Goal: Transaction & Acquisition: Book appointment/travel/reservation

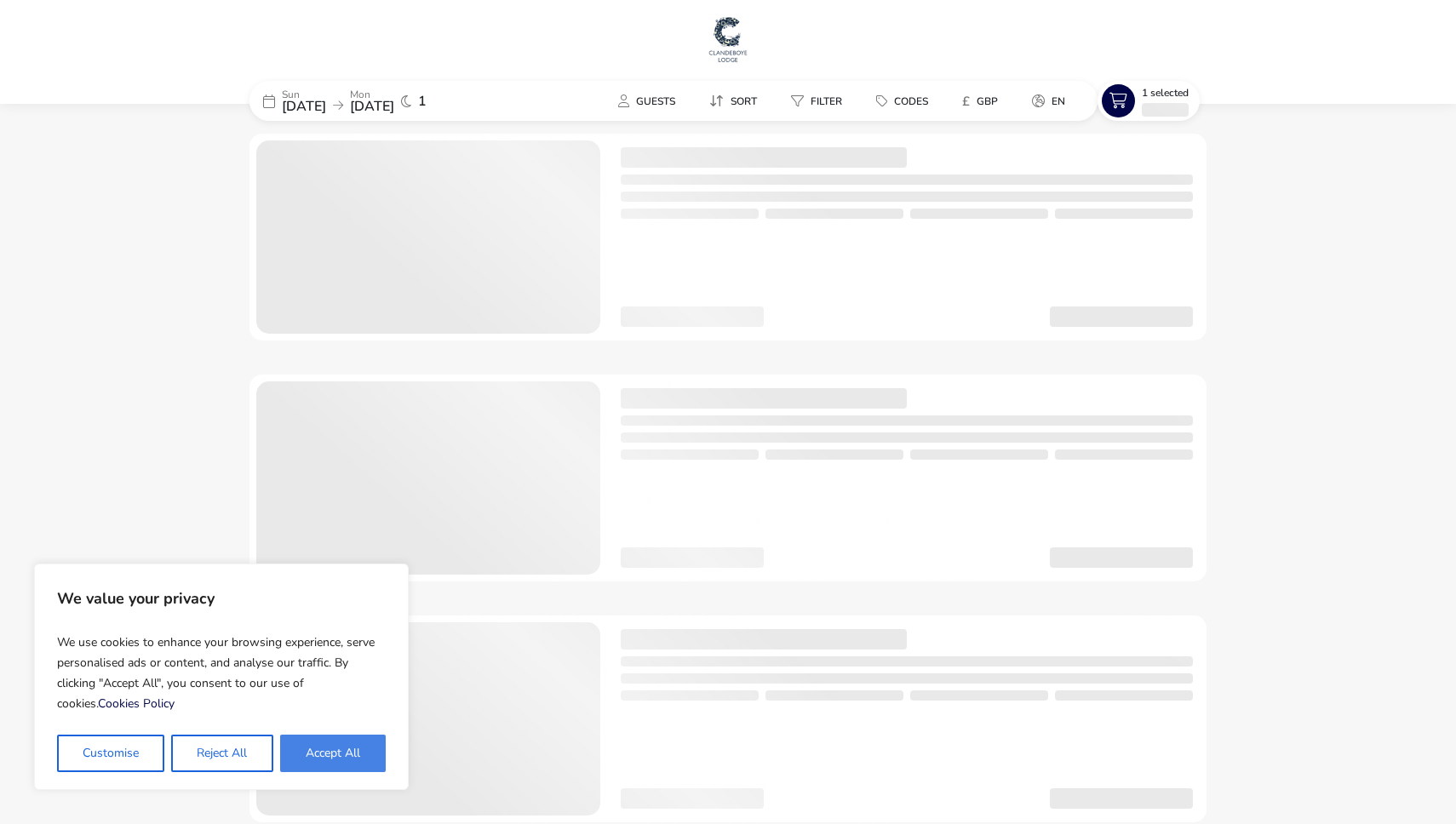
click at [340, 745] on button "Accept All" at bounding box center [333, 753] width 106 height 37
checkbox input "true"
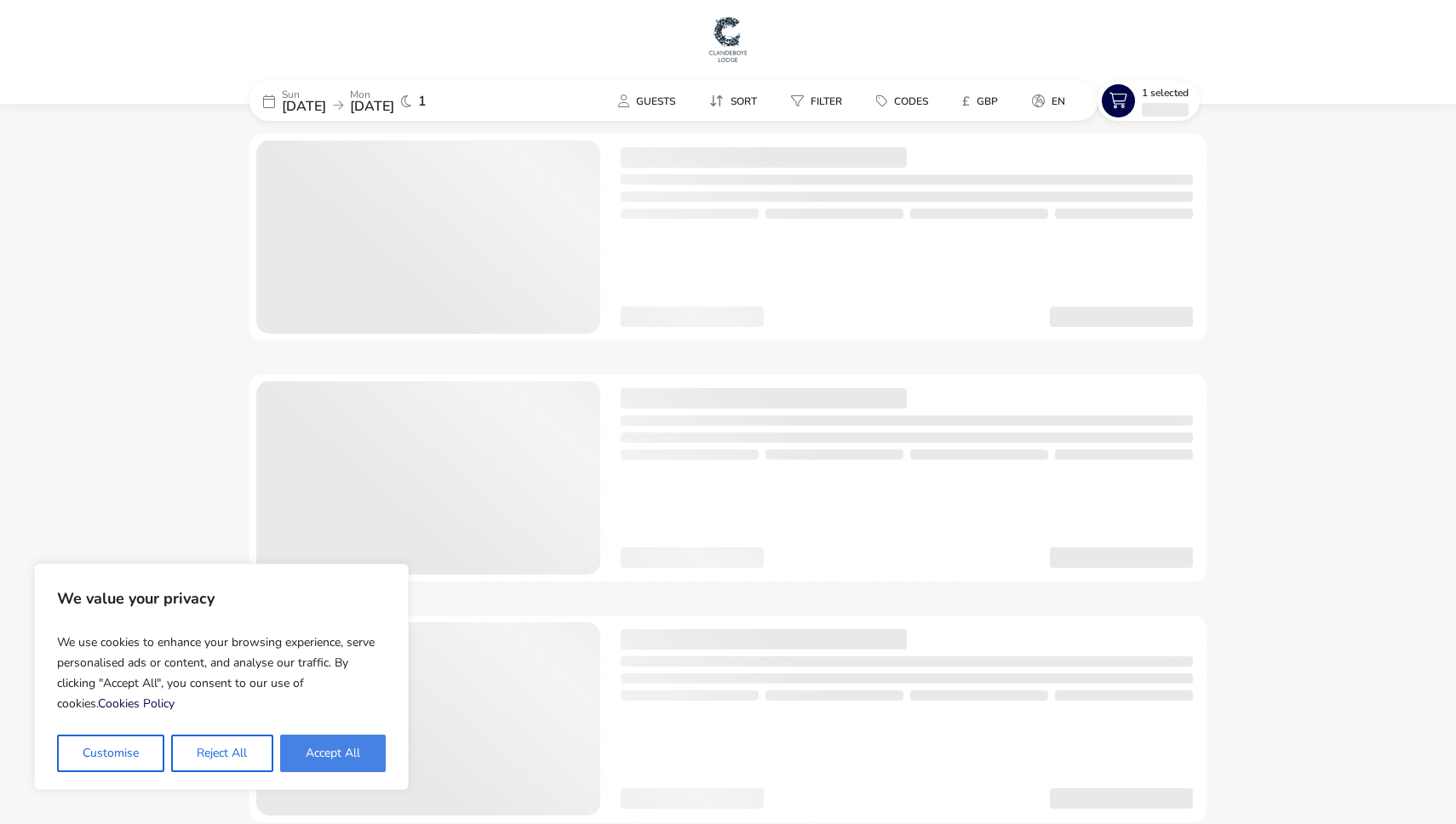
checkbox input "true"
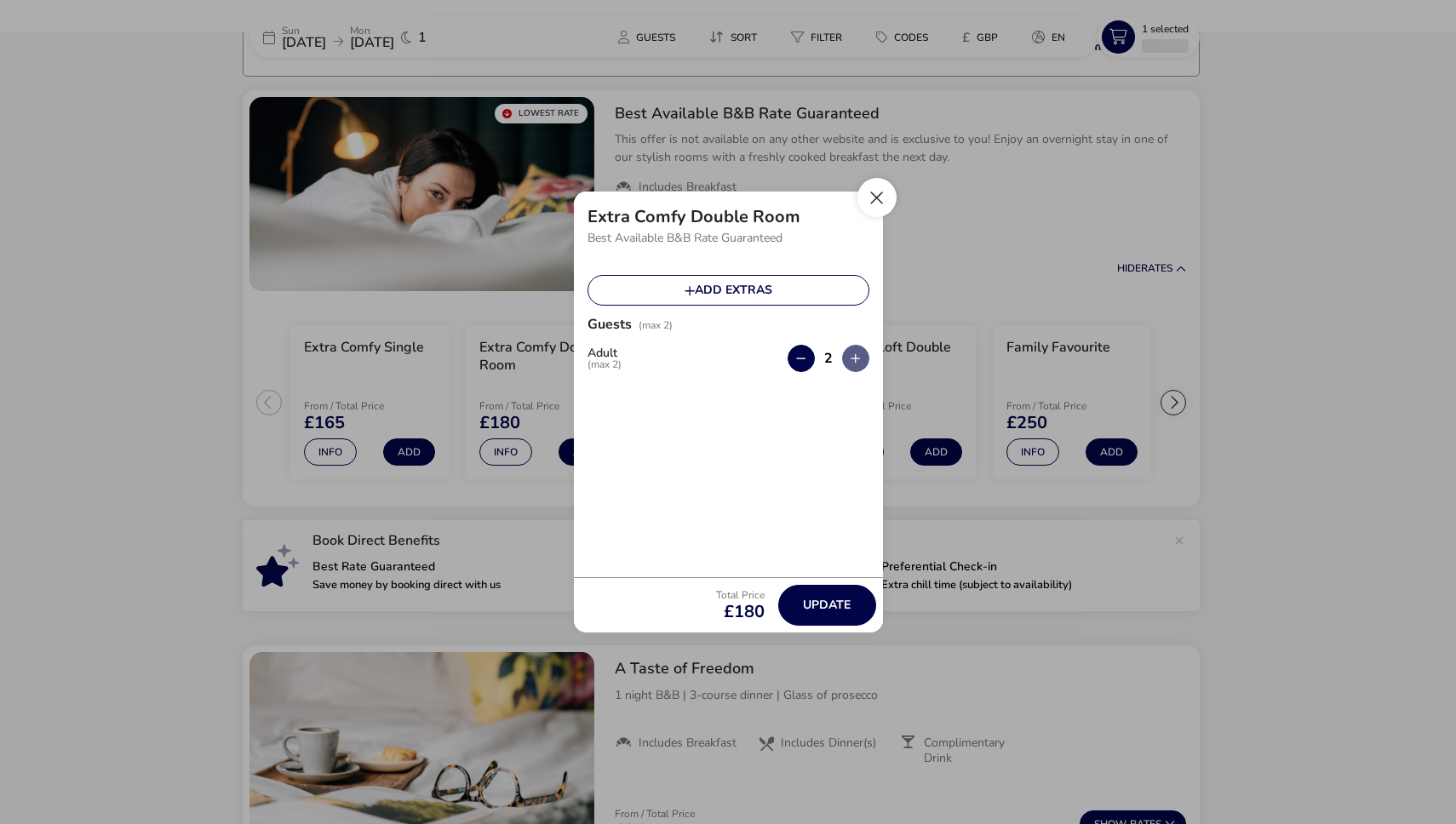
scroll to position [136, 0]
click at [877, 195] on button "Close" at bounding box center [877, 197] width 39 height 39
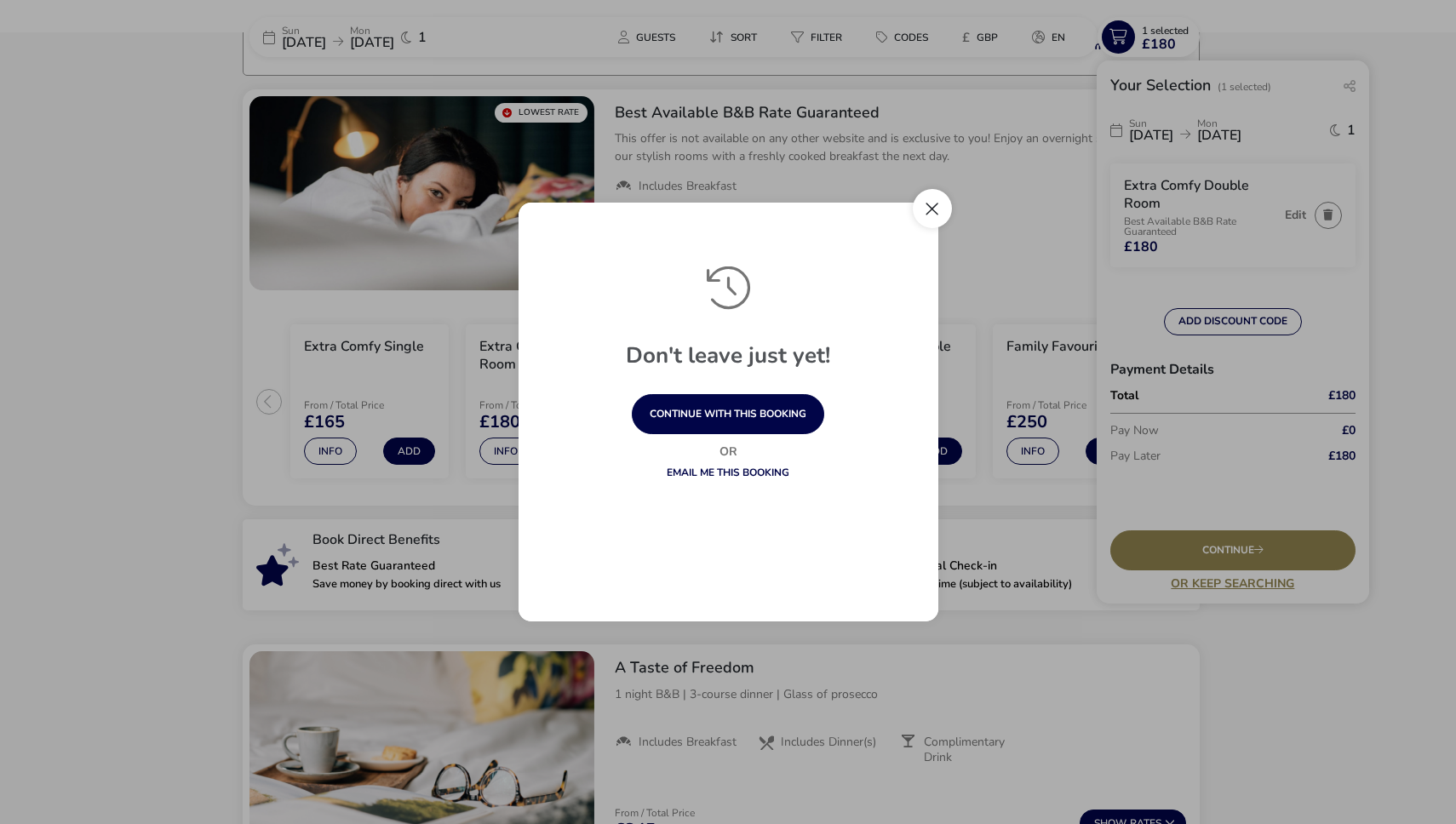
click at [938, 202] on button "Close" at bounding box center [932, 208] width 39 height 39
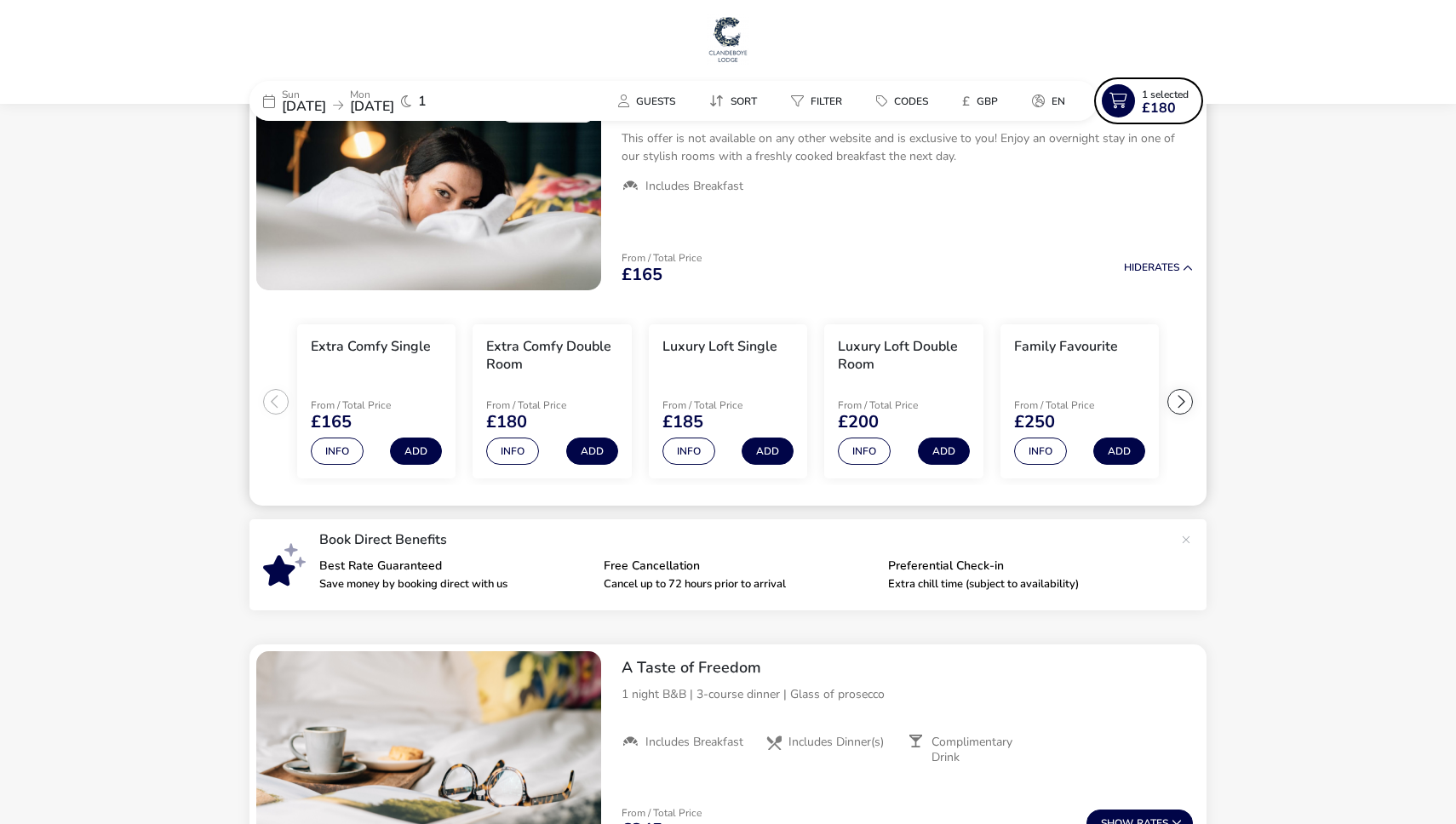
scroll to position [0, 0]
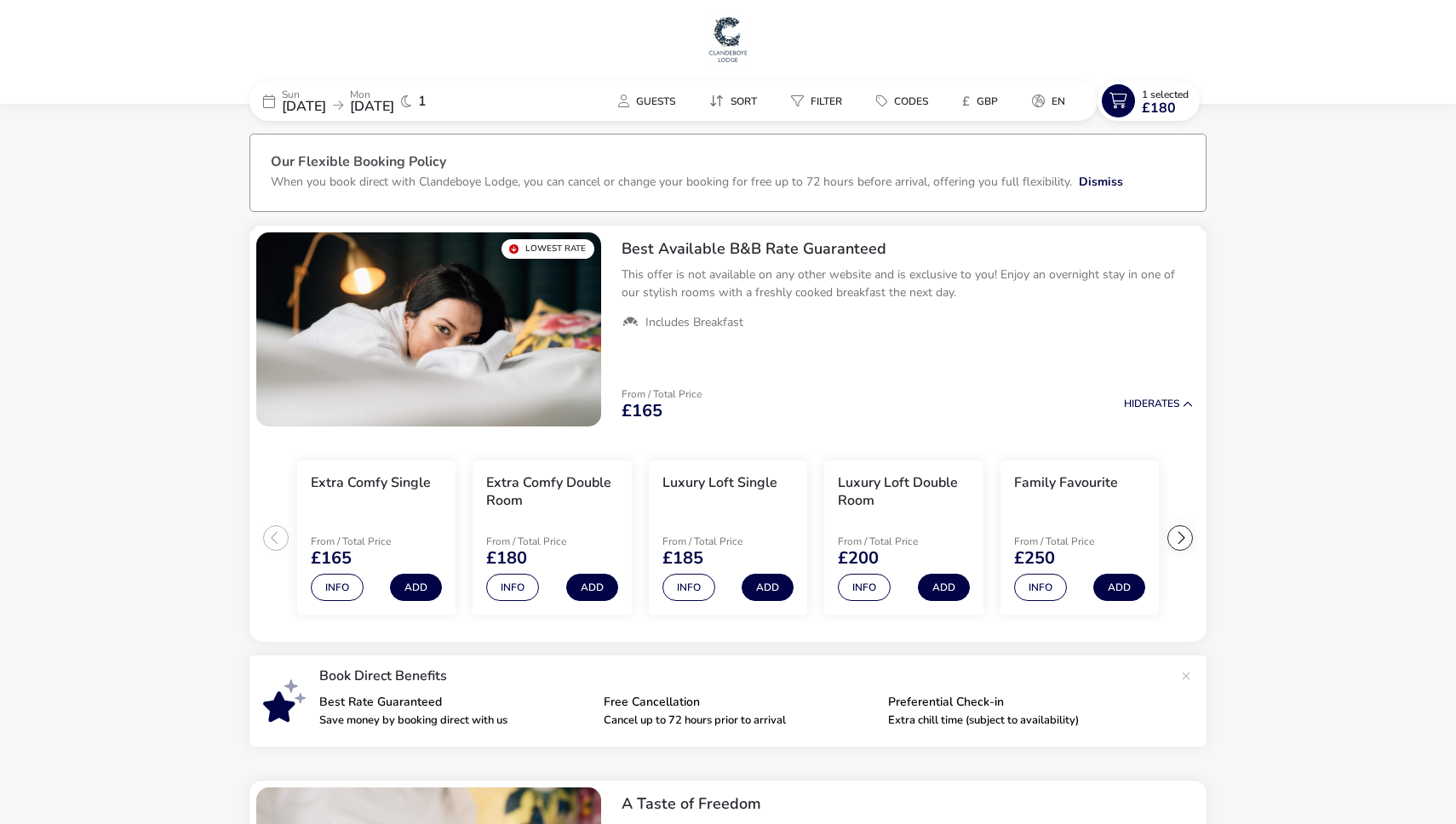
click at [733, 18] on img at bounding box center [728, 39] width 43 height 51
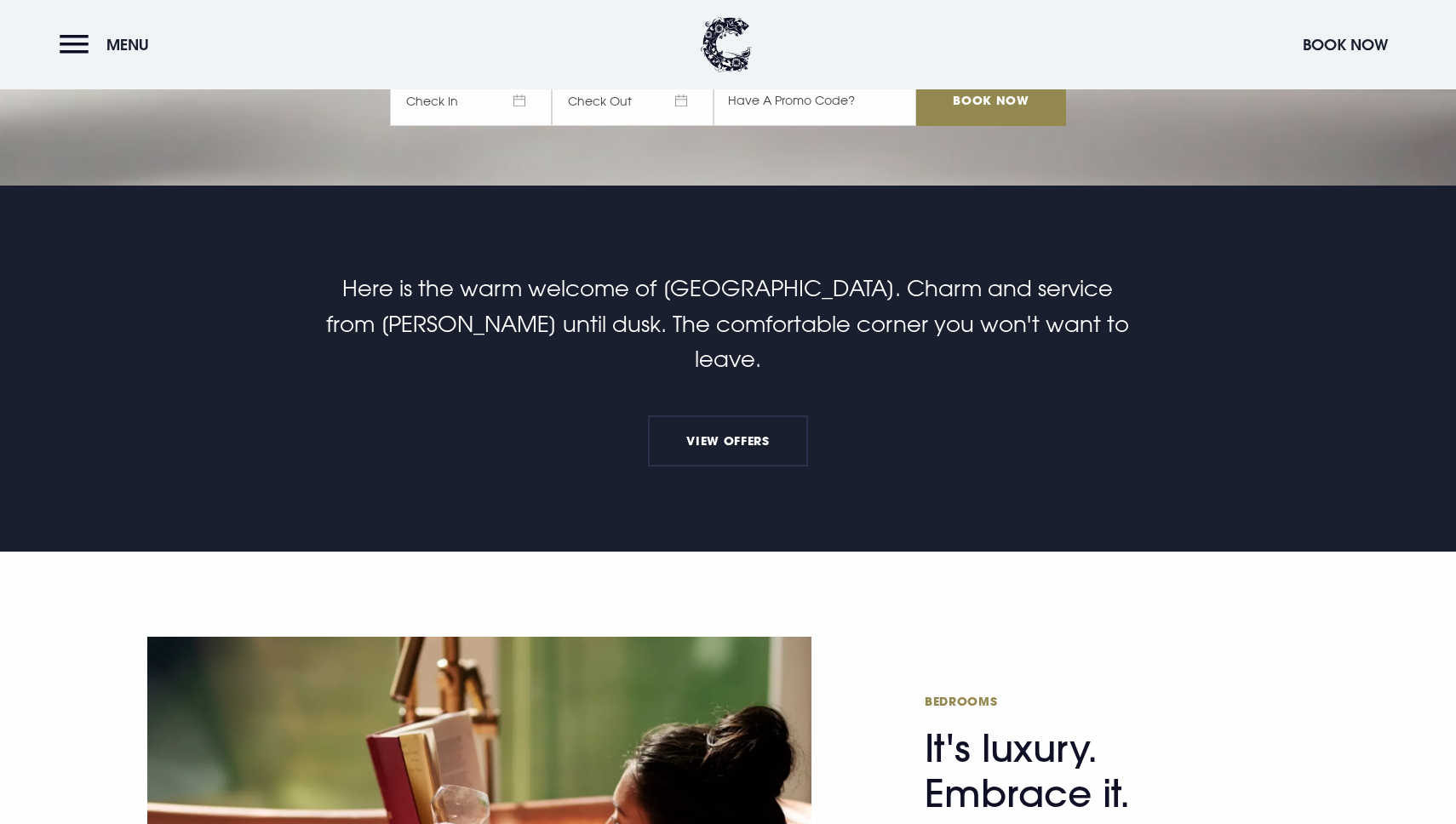
scroll to position [641, 0]
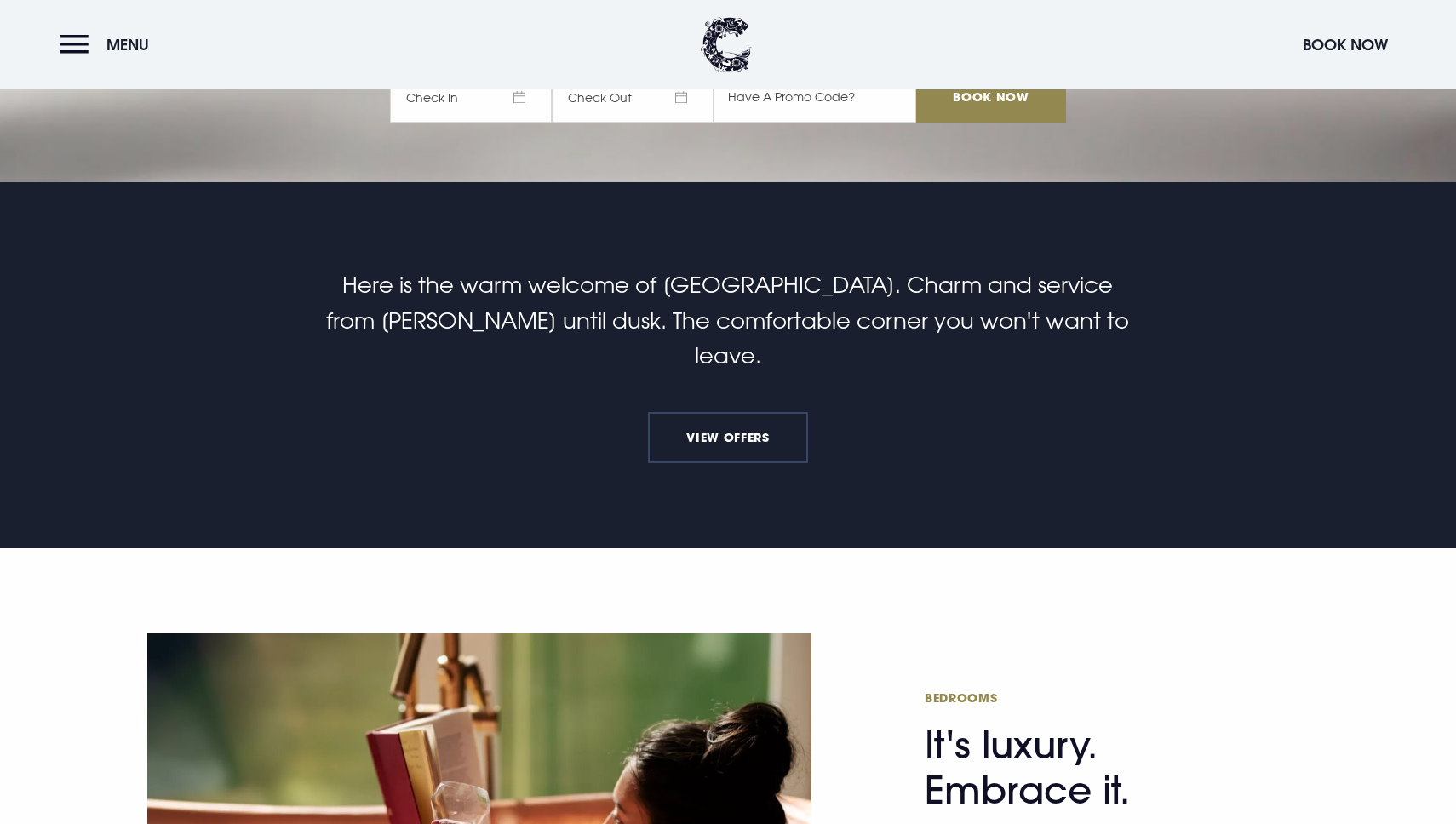
click at [741, 412] on link "View Offers" at bounding box center [728, 438] width 160 height 51
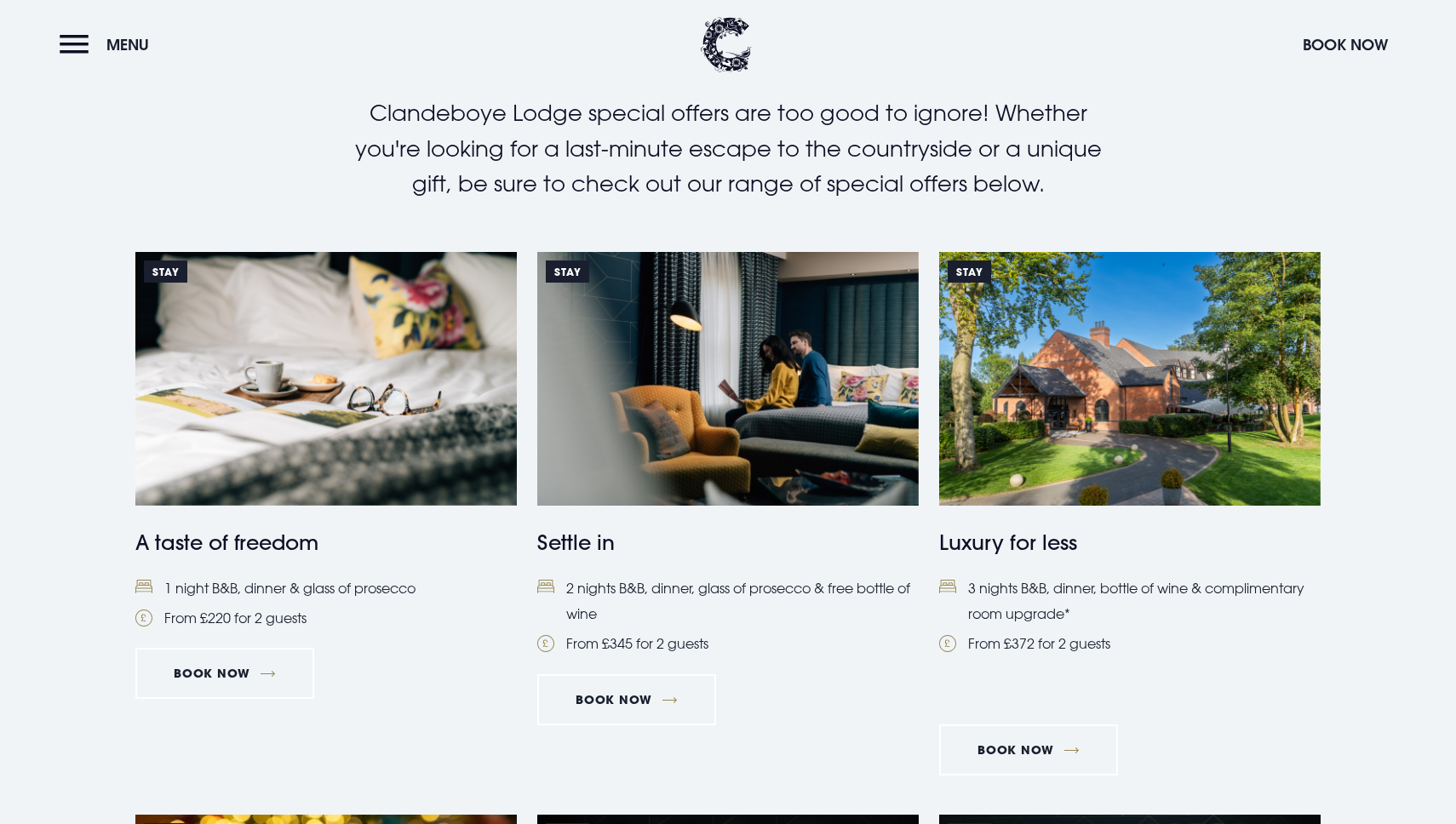
scroll to position [507, 0]
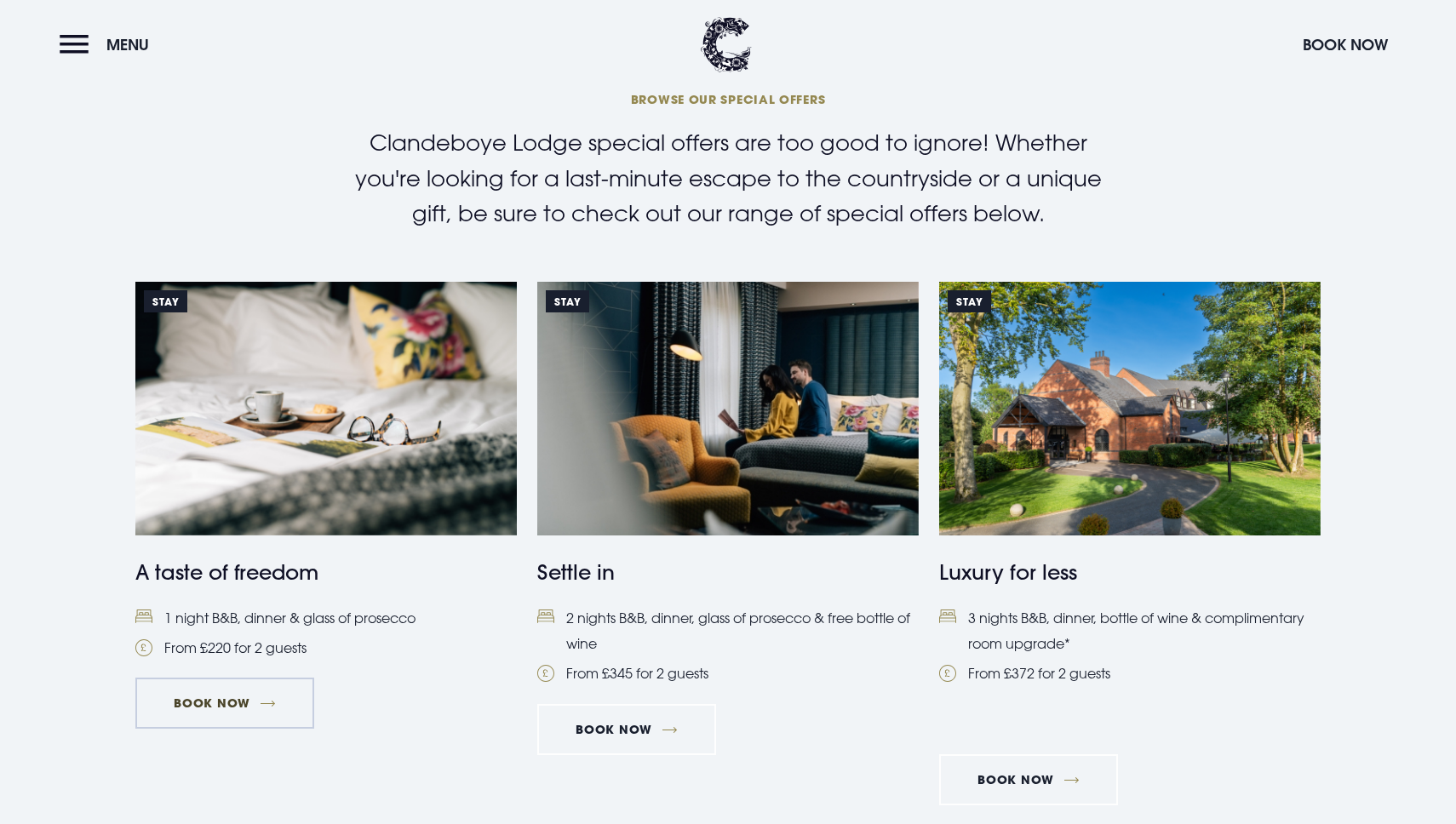
click at [230, 703] on link "Book Now" at bounding box center [225, 703] width 179 height 51
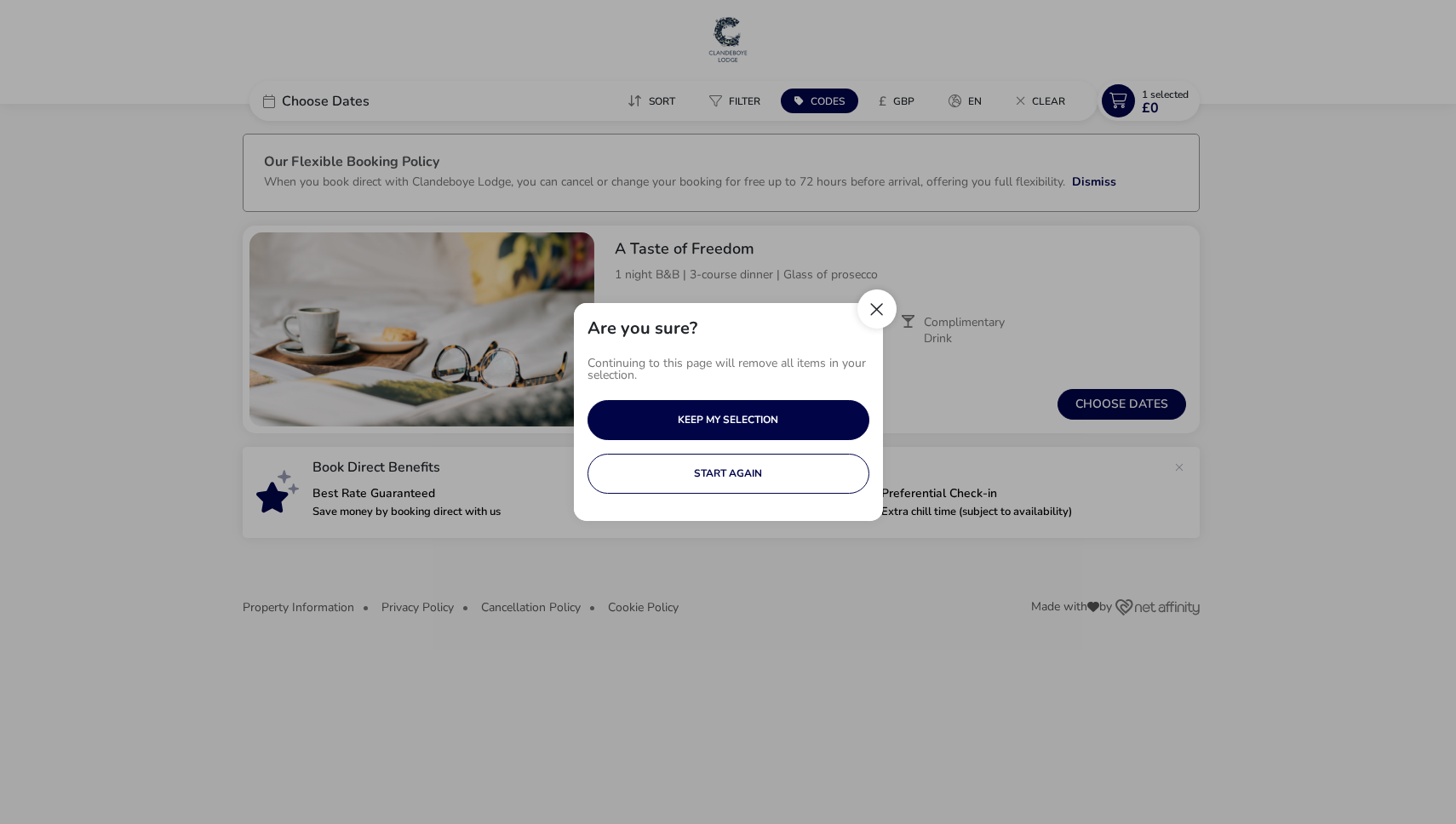
click at [877, 312] on button "Close" at bounding box center [877, 309] width 39 height 39
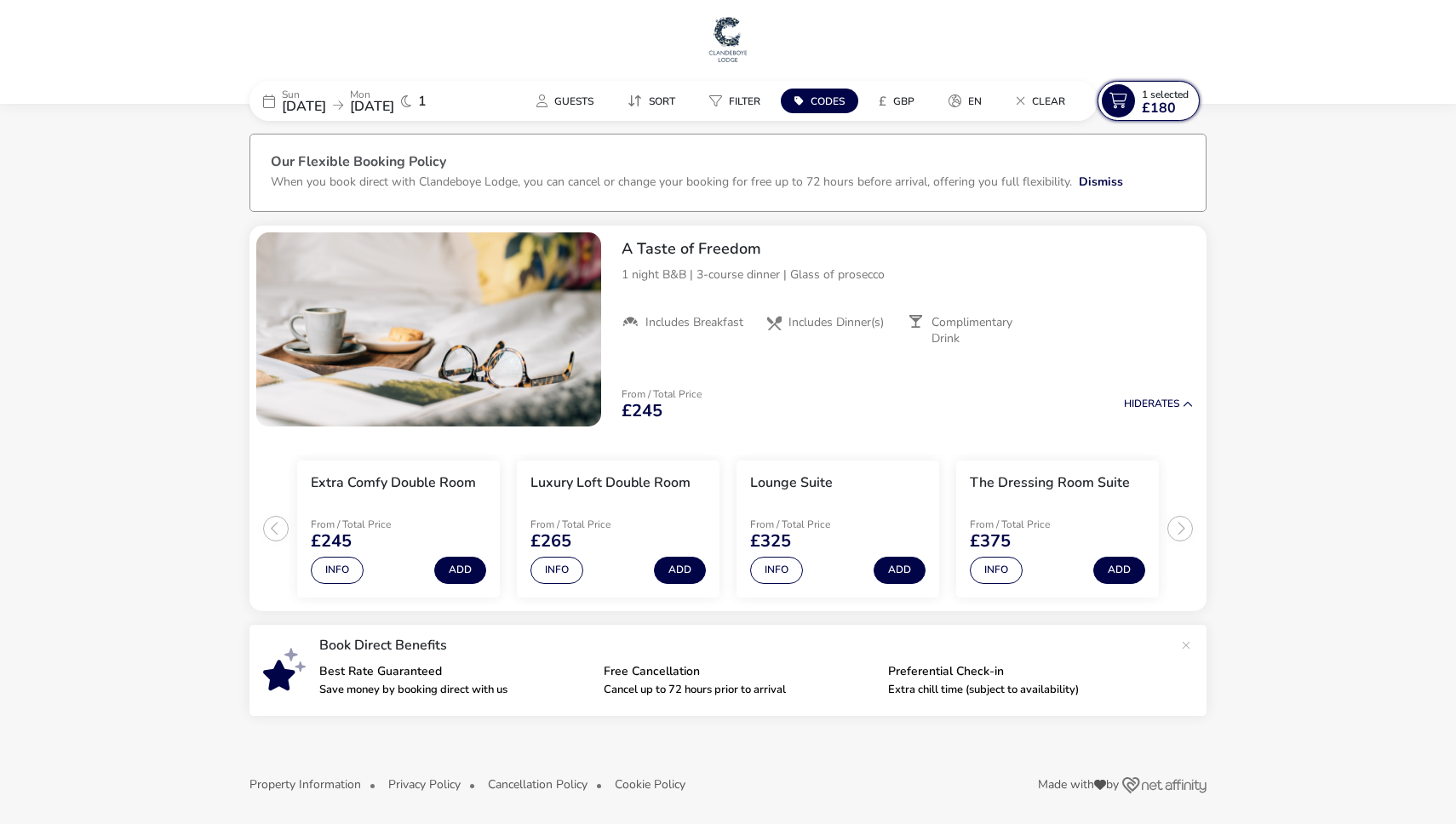
click at [1168, 105] on span "£180" at bounding box center [1158, 108] width 34 height 14
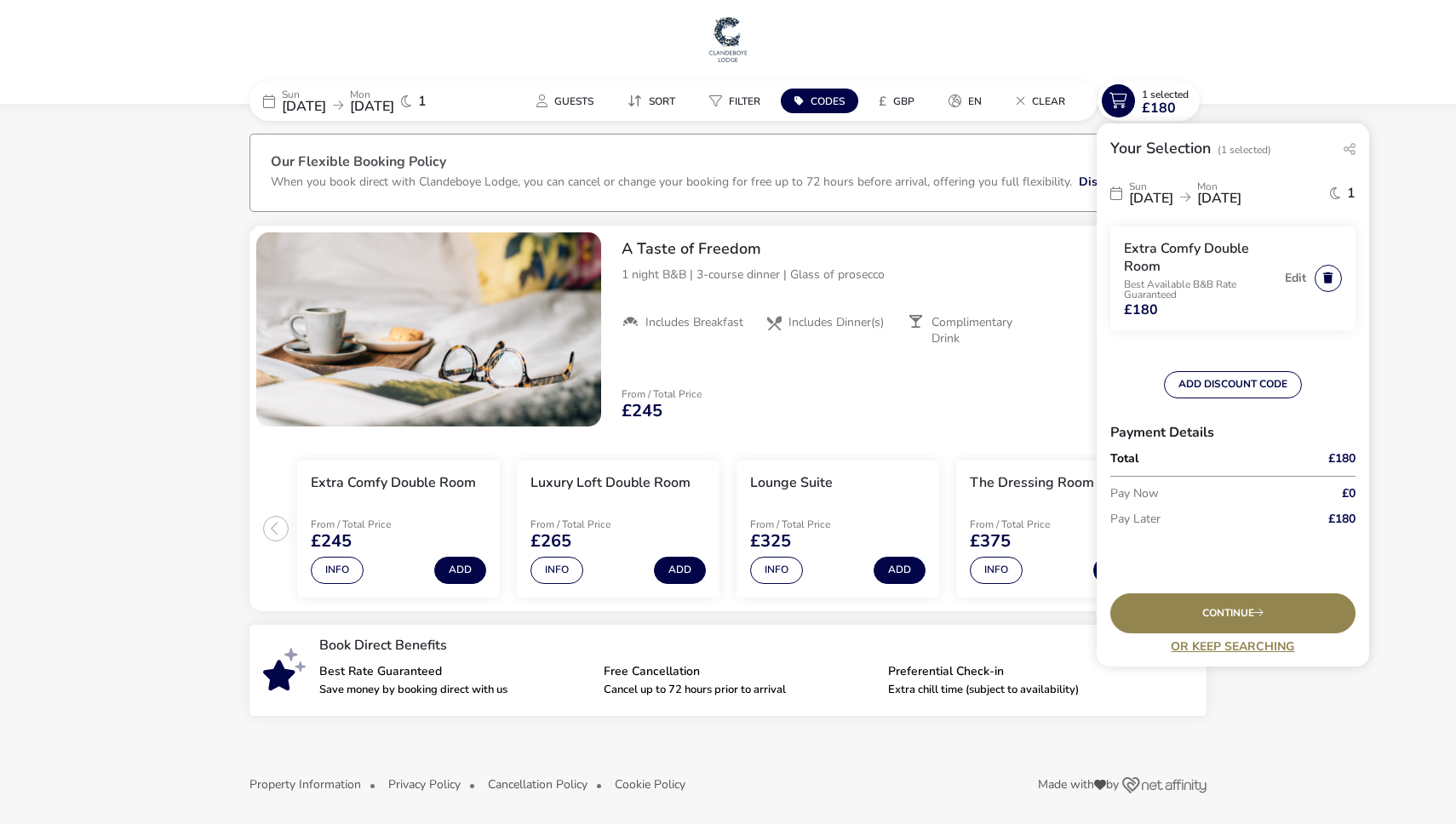
click at [1335, 274] on button "button" at bounding box center [1328, 279] width 27 height 27
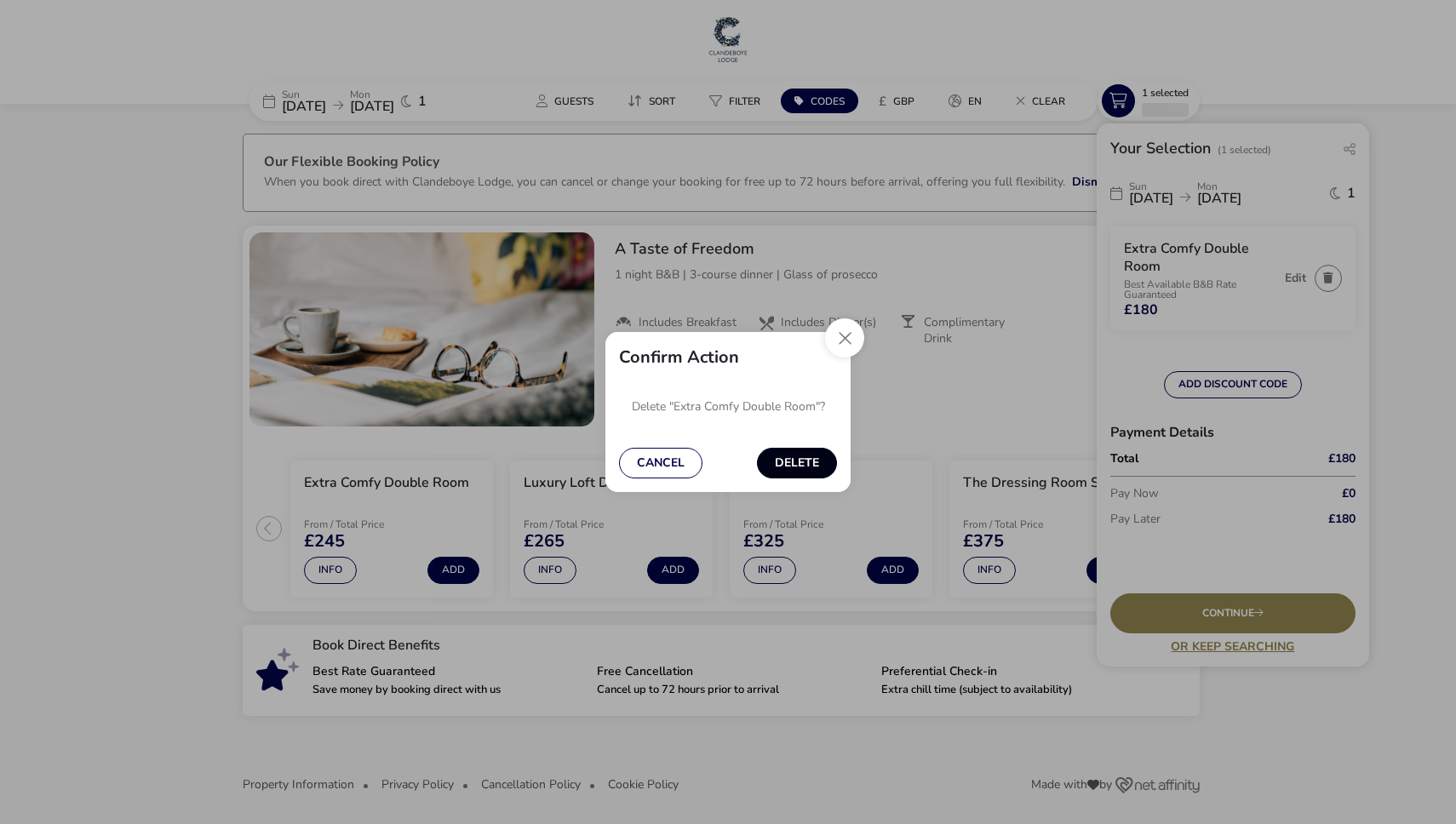
click at [790, 453] on button "Delete" at bounding box center [797, 463] width 80 height 31
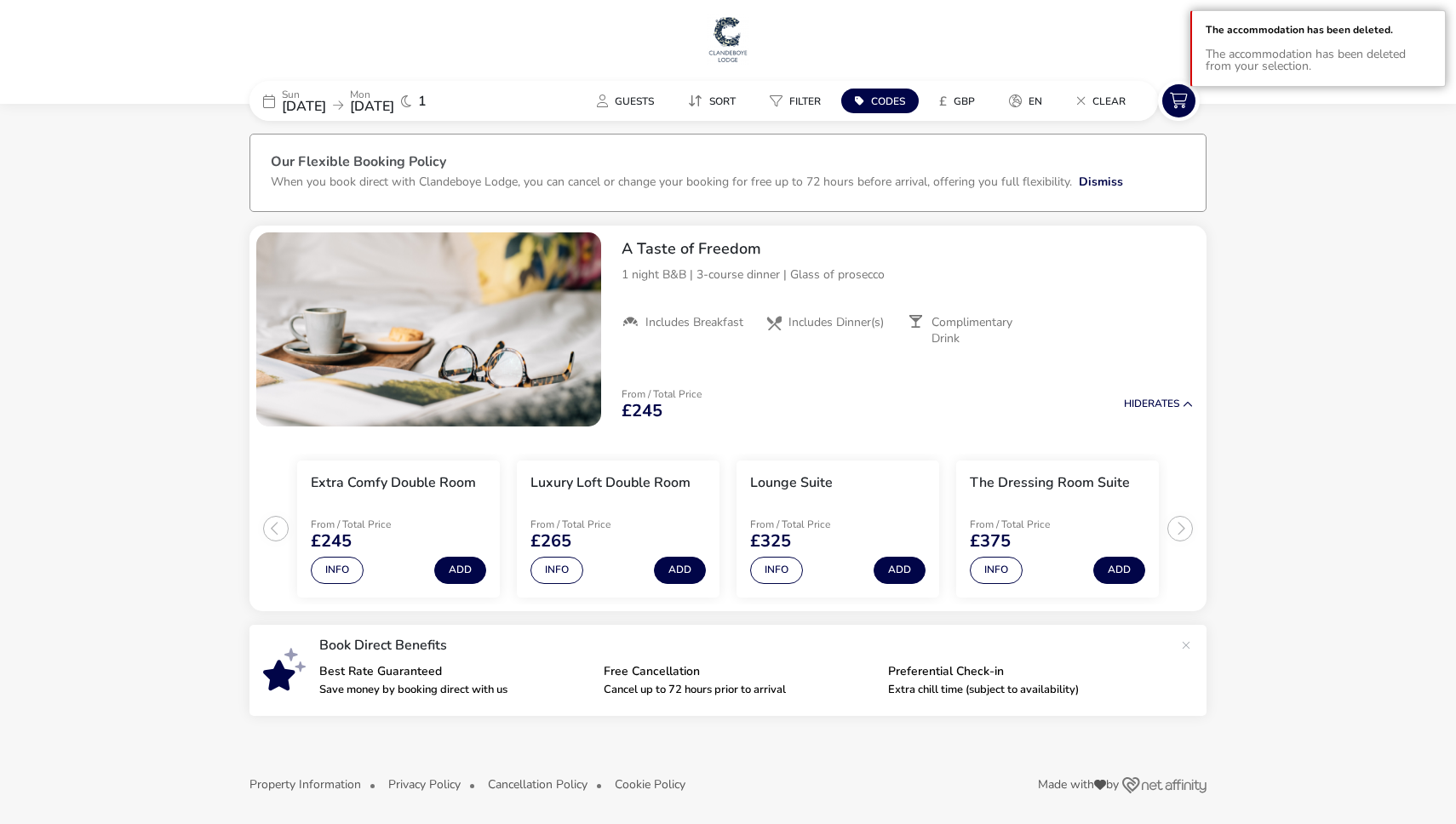
click at [326, 105] on span "[DATE]" at bounding box center [303, 106] width 44 height 18
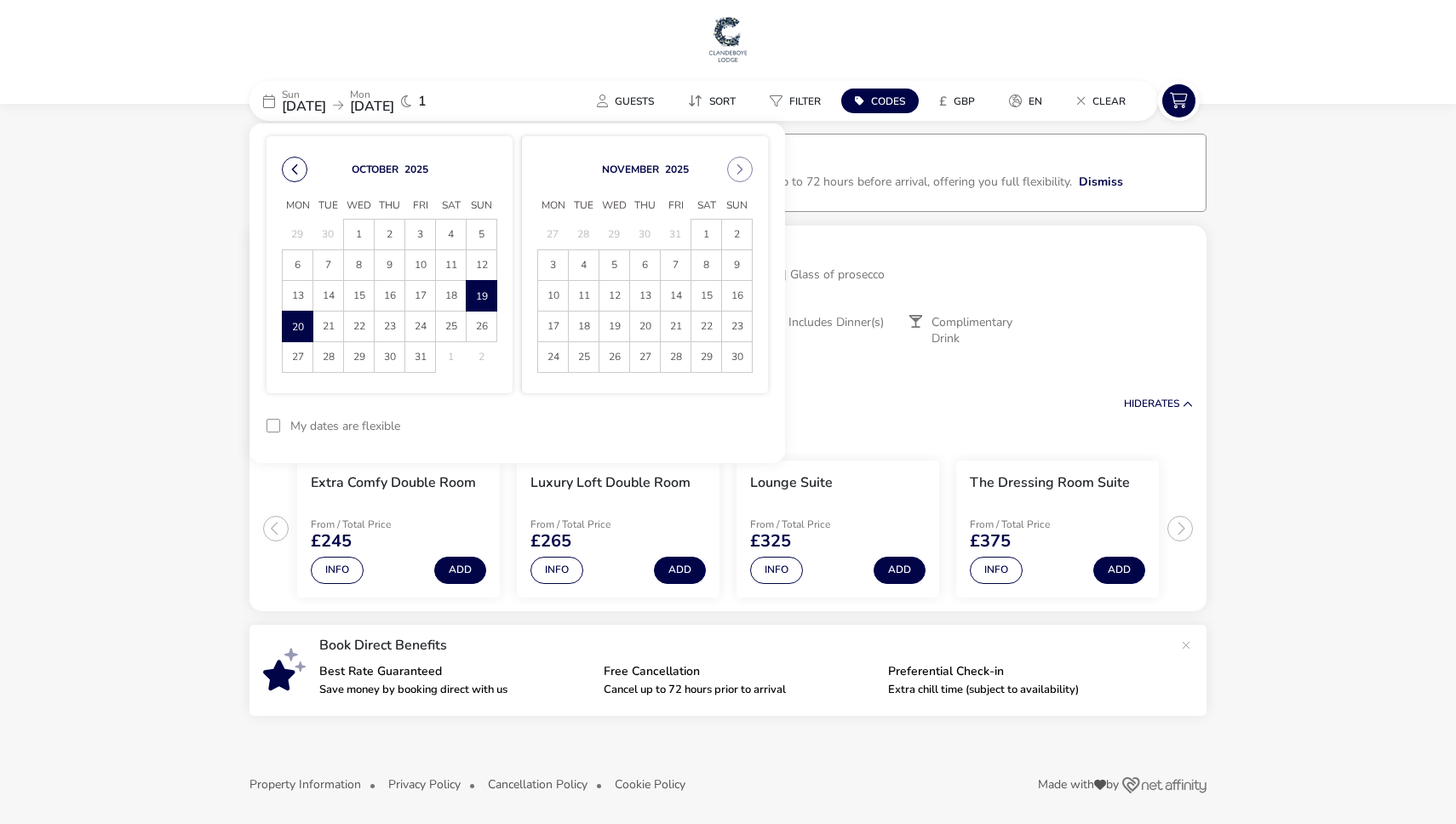
click at [291, 175] on button "Previous Month" at bounding box center [294, 169] width 26 height 26
click at [481, 330] on span "28" at bounding box center [481, 326] width 30 height 30
click at [295, 364] on span "29" at bounding box center [297, 356] width 30 height 30
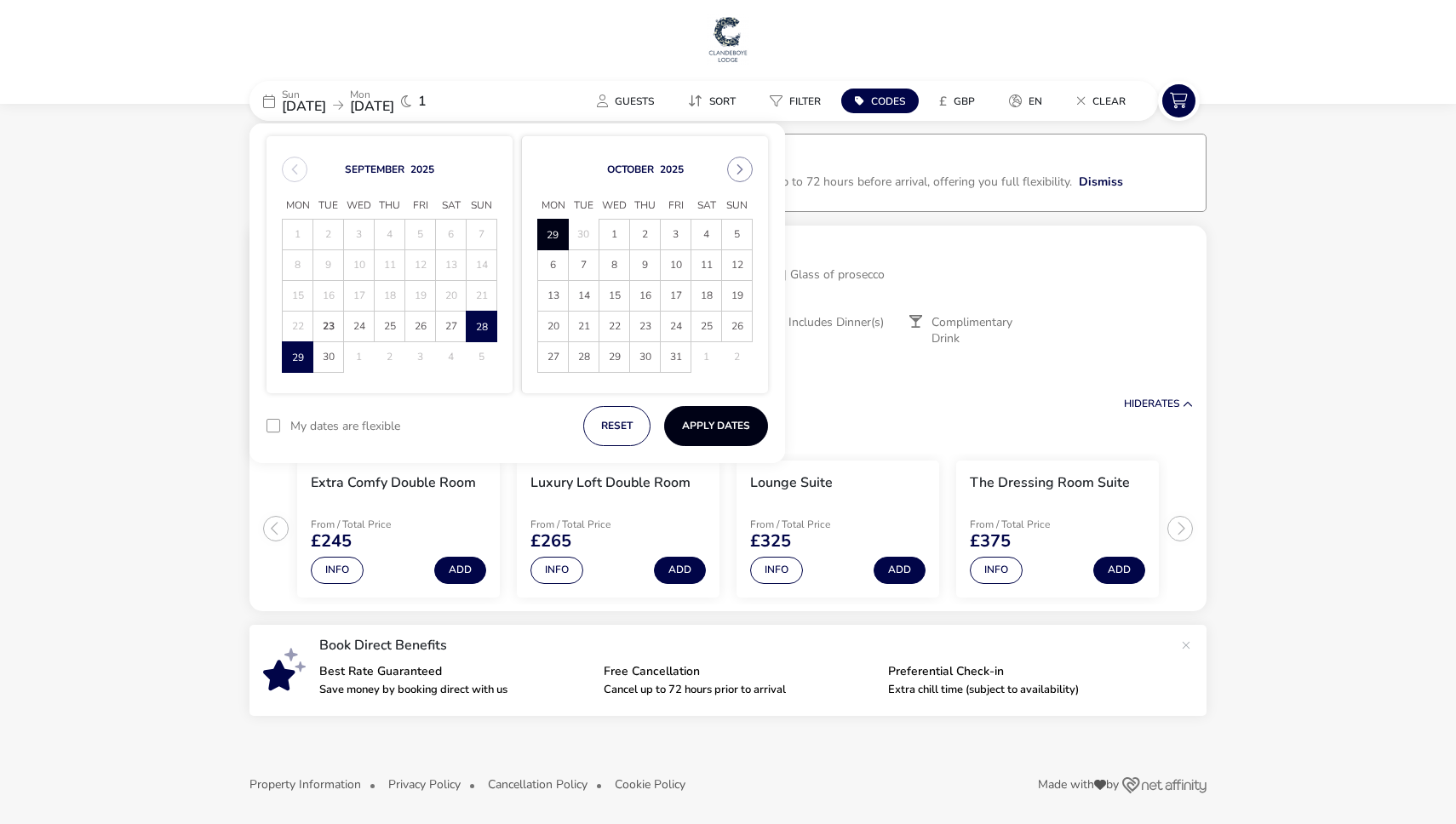
click at [755, 417] on button "Apply Dates" at bounding box center [717, 426] width 104 height 40
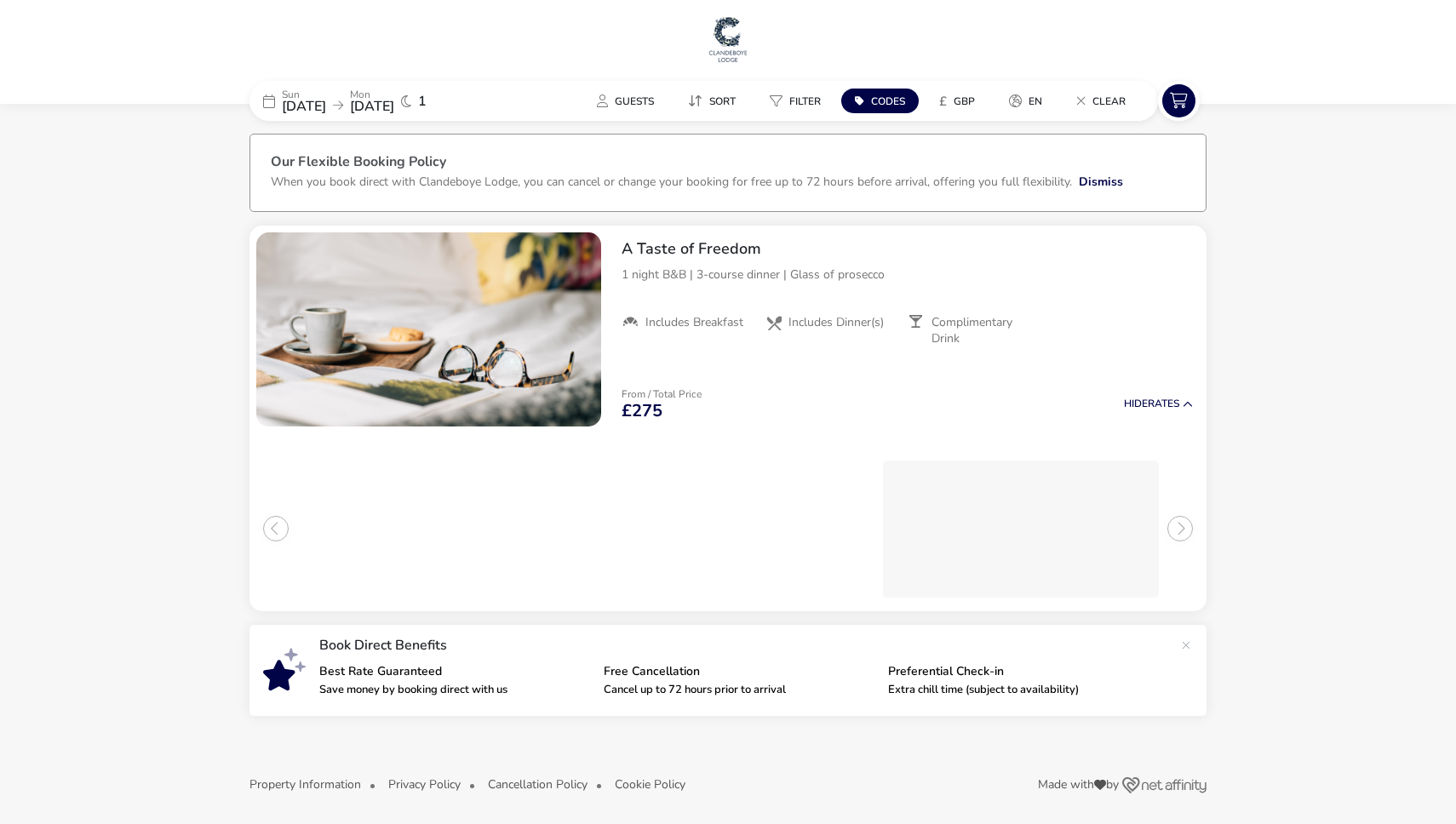
scroll to position [3, 0]
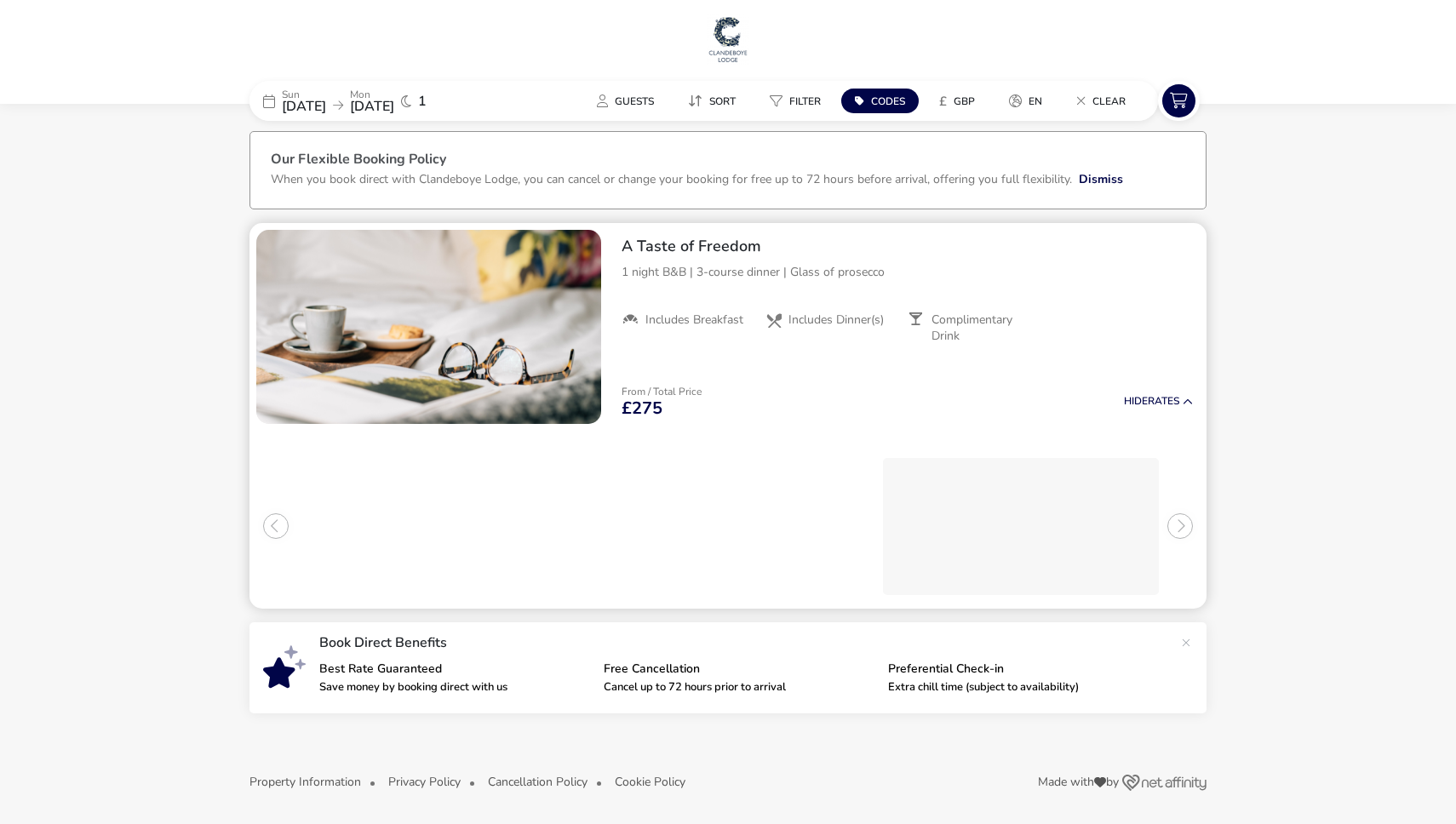
click at [585, 328] on button "button" at bounding box center [579, 327] width 26 height 26
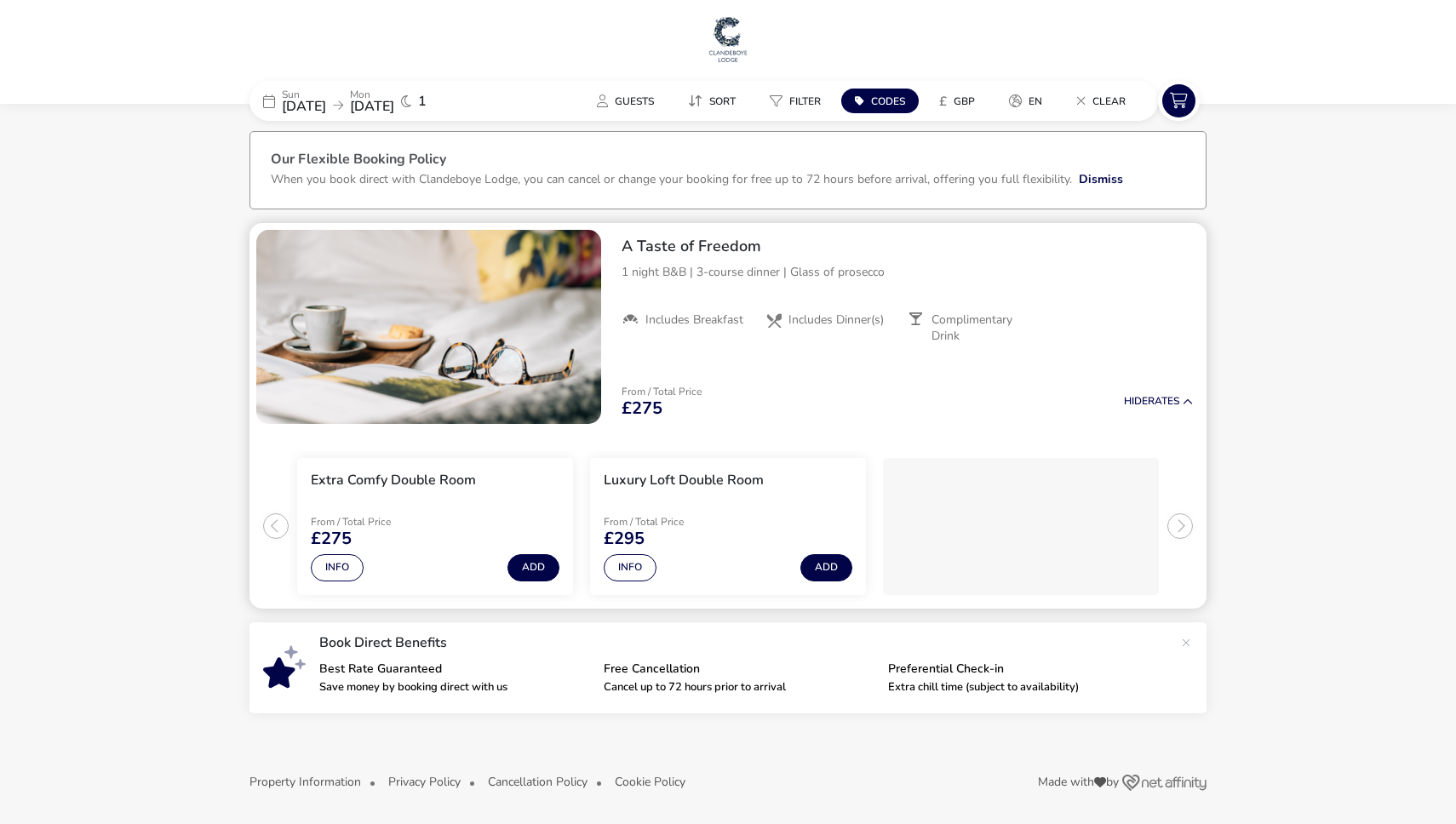
scroll to position [0, 0]
